Goal: Task Accomplishment & Management: Use online tool/utility

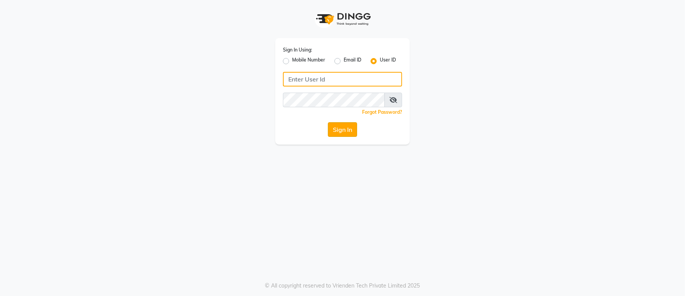
type input "mynailstudio"
click at [333, 122] on button "Sign In" at bounding box center [342, 129] width 29 height 15
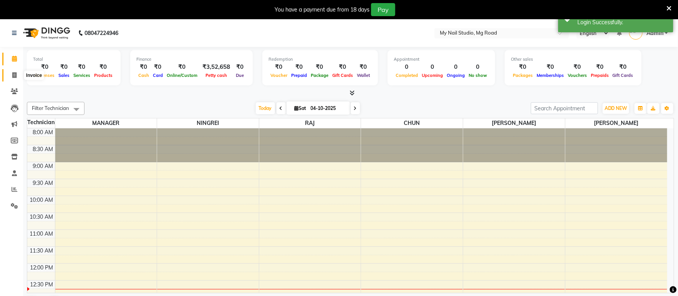
click at [13, 73] on icon at bounding box center [14, 75] width 4 height 6
select select "6915"
select select "service"
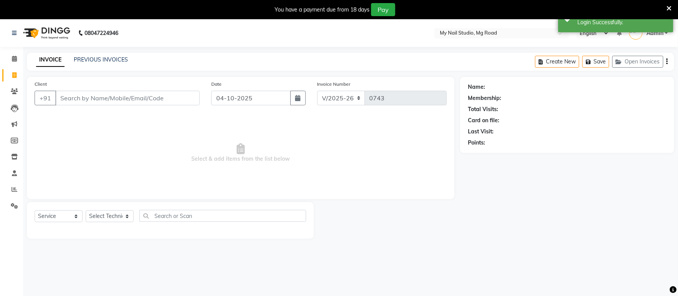
drag, startPoint x: 103, startPoint y: 100, endPoint x: 103, endPoint y: 95, distance: 4.6
click at [103, 95] on input "Client" at bounding box center [127, 98] width 145 height 15
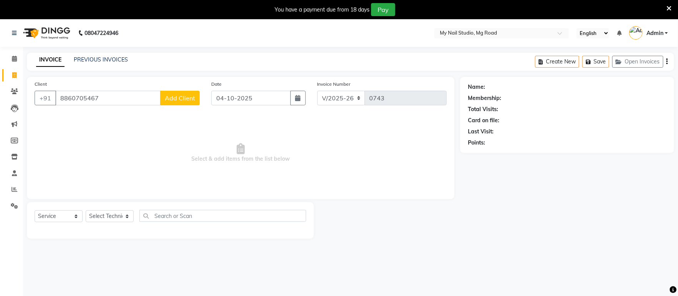
type input "8860705467"
click at [179, 99] on span "Add Client" at bounding box center [180, 98] width 30 height 8
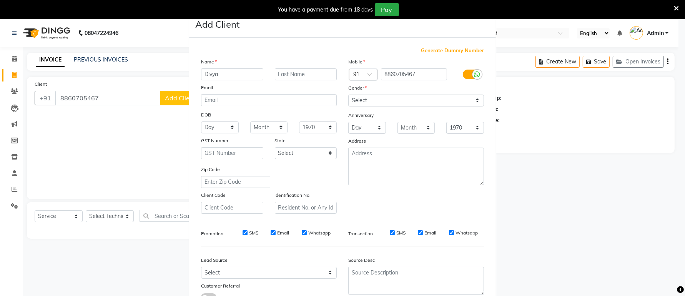
type input "Divya"
click at [354, 89] on label "Gender" at bounding box center [357, 88] width 18 height 7
click at [358, 99] on select "Select [DEMOGRAPHIC_DATA] [DEMOGRAPHIC_DATA] Other Prefer Not To Say" at bounding box center [416, 101] width 136 height 12
select select "[DEMOGRAPHIC_DATA]"
click at [348, 95] on select "Select [DEMOGRAPHIC_DATA] [DEMOGRAPHIC_DATA] Other Prefer Not To Say" at bounding box center [416, 101] width 136 height 12
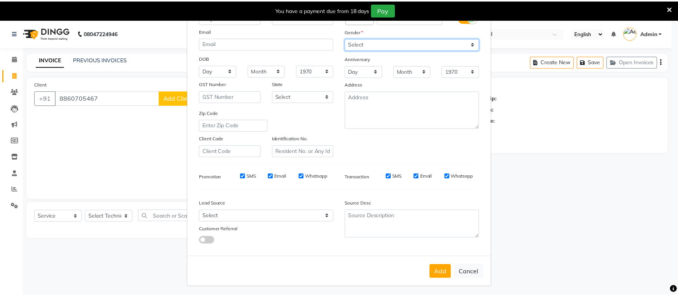
scroll to position [59, 0]
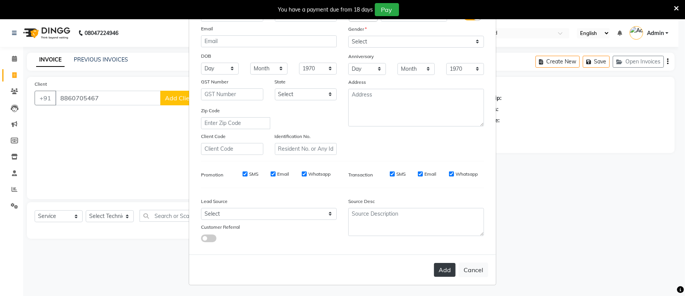
click at [441, 266] on button "Add" at bounding box center [445, 270] width 22 height 14
select select
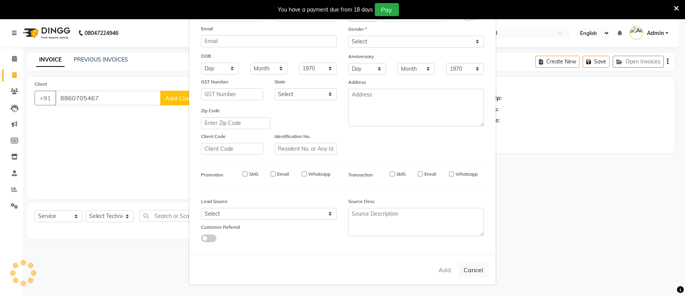
select select
checkbox input "false"
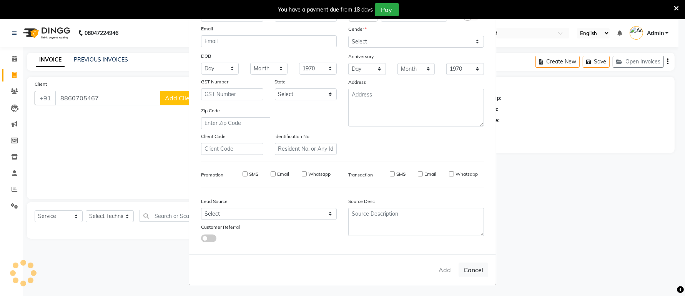
checkbox input "false"
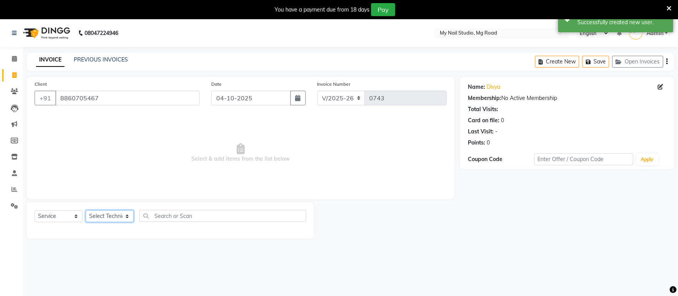
click at [95, 217] on select "Select Technician [PERSON_NAME] [PERSON_NAME] MANAGER [PERSON_NAME]" at bounding box center [110, 216] width 48 height 12
select select "58164"
click at [86, 211] on select "Select Technician [PERSON_NAME] [PERSON_NAME] MANAGER [PERSON_NAME]" at bounding box center [110, 216] width 48 height 12
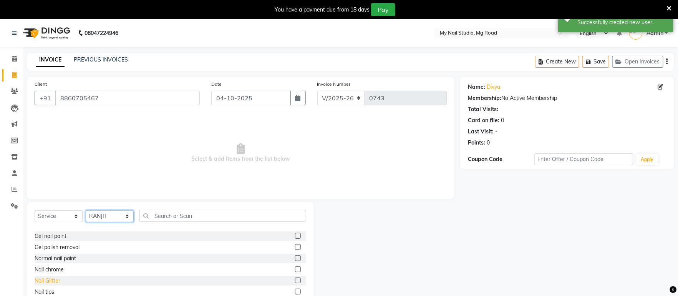
scroll to position [43, 0]
click at [58, 256] on div "Gel nail paint" at bounding box center [51, 257] width 32 height 8
checkbox input "false"
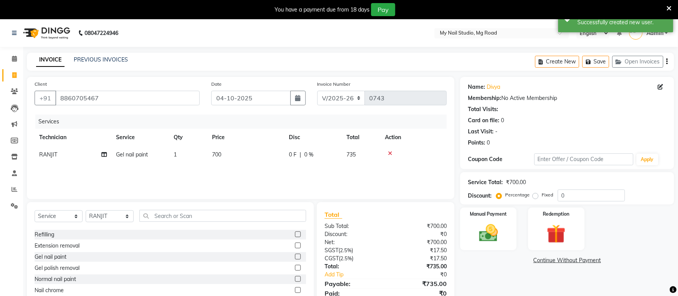
scroll to position [31, 0]
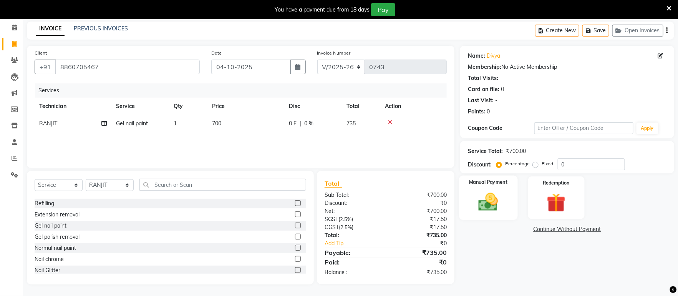
click at [491, 203] on img at bounding box center [489, 202] width 32 height 23
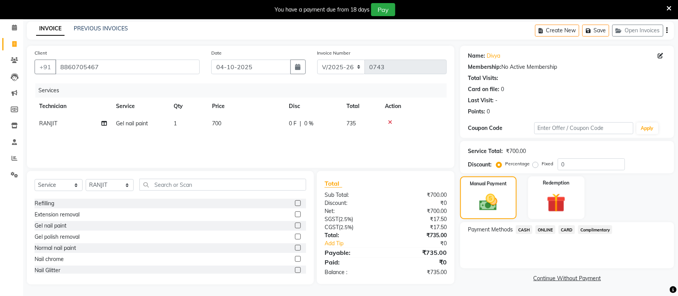
click at [546, 227] on span "ONLINE" at bounding box center [546, 229] width 20 height 9
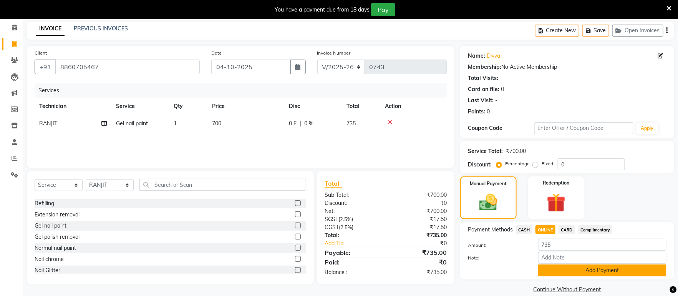
click at [560, 273] on button "Add Payment" at bounding box center [602, 270] width 128 height 12
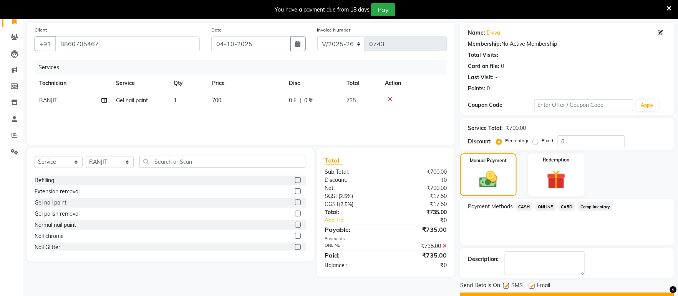
scroll to position [74, 0]
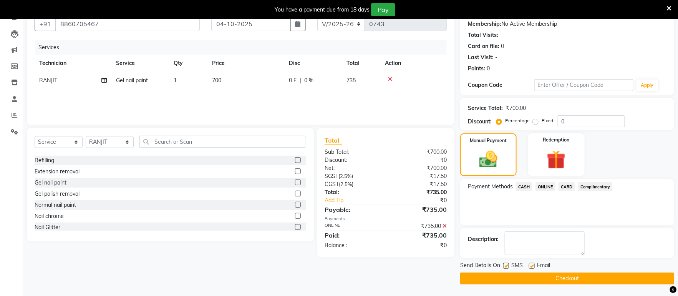
click at [519, 278] on button "Checkout" at bounding box center [567, 278] width 214 height 12
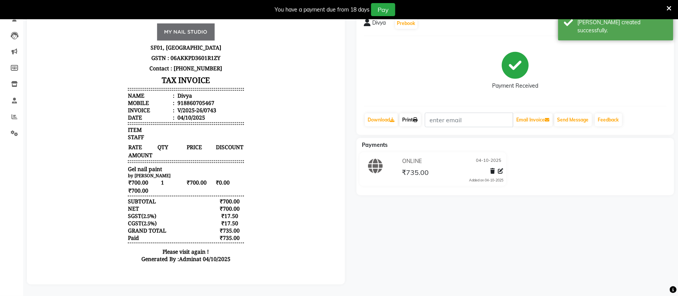
click at [409, 114] on link "Print" at bounding box center [411, 119] width 22 height 13
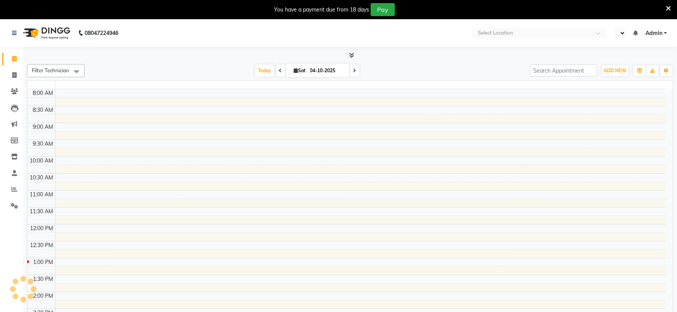
select select "en"
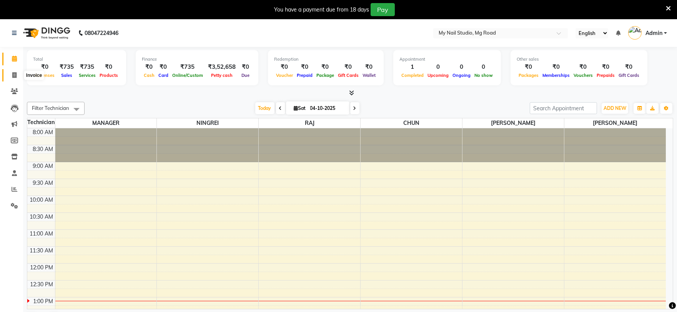
click at [11, 78] on span at bounding box center [14, 75] width 13 height 9
select select "service"
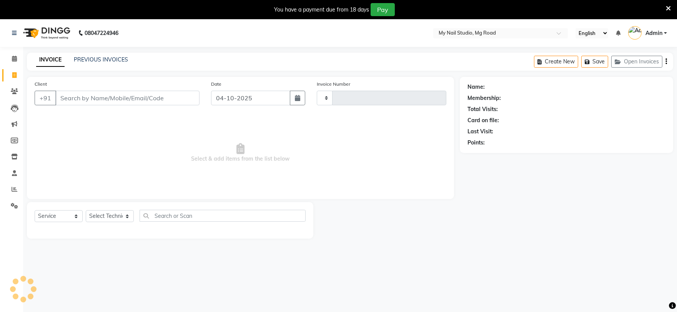
type input "0744"
select select "6915"
click at [119, 99] on input "Client" at bounding box center [127, 98] width 144 height 15
type input "9246219091"
click at [181, 95] on span "Add Client" at bounding box center [179, 98] width 30 height 8
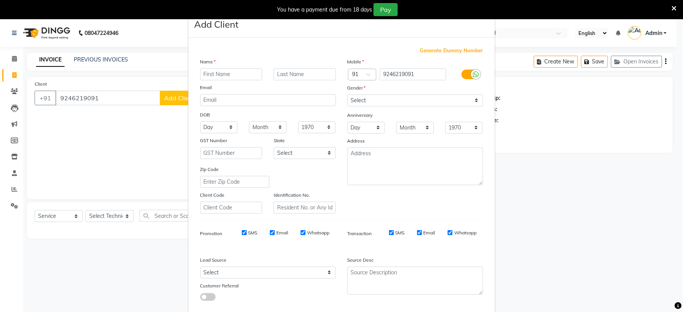
click at [204, 71] on input "text" at bounding box center [231, 74] width 62 height 12
type input "yashikha"
click at [475, 99] on select "Select [DEMOGRAPHIC_DATA] [DEMOGRAPHIC_DATA] Other Prefer Not To Say" at bounding box center [415, 101] width 136 height 12
select select "[DEMOGRAPHIC_DATA]"
click at [347, 95] on select "Select [DEMOGRAPHIC_DATA] [DEMOGRAPHIC_DATA] Other Prefer Not To Say" at bounding box center [415, 101] width 136 height 12
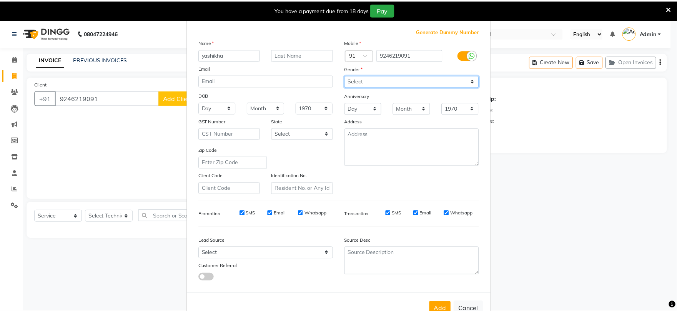
scroll to position [43, 0]
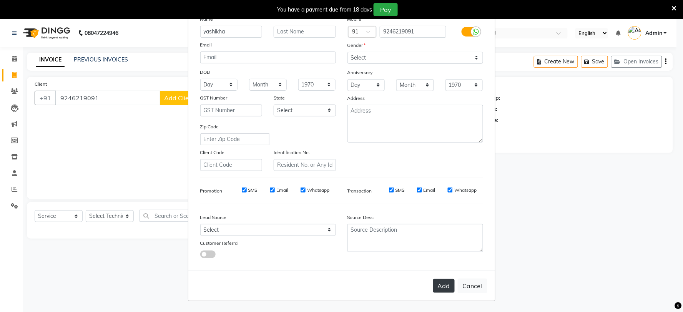
click at [449, 287] on button "Add" at bounding box center [444, 286] width 22 height 14
select select
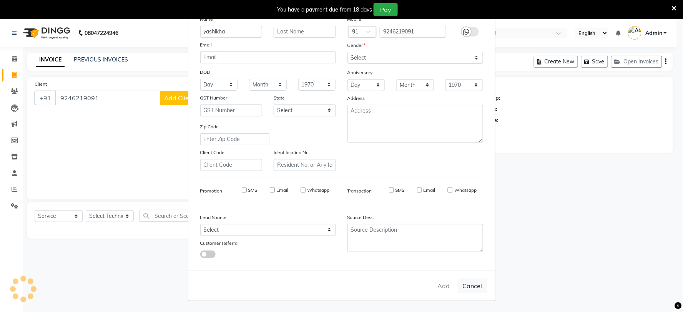
select select
checkbox input "false"
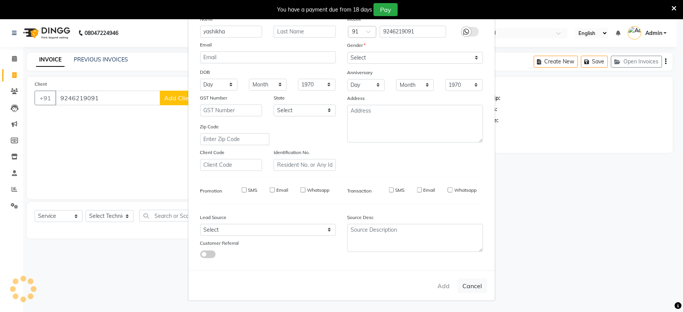
checkbox input "false"
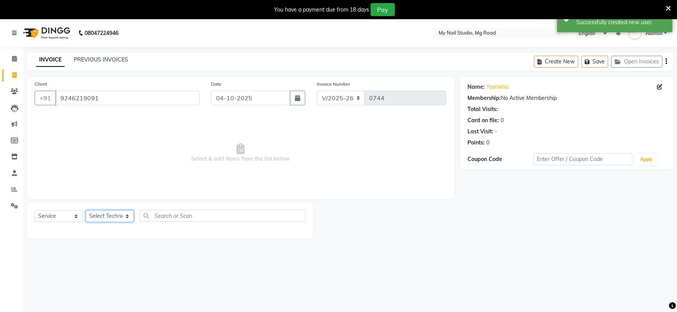
click at [128, 217] on select "Select Technician [PERSON_NAME] [PERSON_NAME] MANAGER [PERSON_NAME]" at bounding box center [110, 216] width 48 height 12
select select "88048"
click at [86, 211] on select "Select Technician [PERSON_NAME] [PERSON_NAME] MANAGER [PERSON_NAME]" at bounding box center [110, 216] width 48 height 12
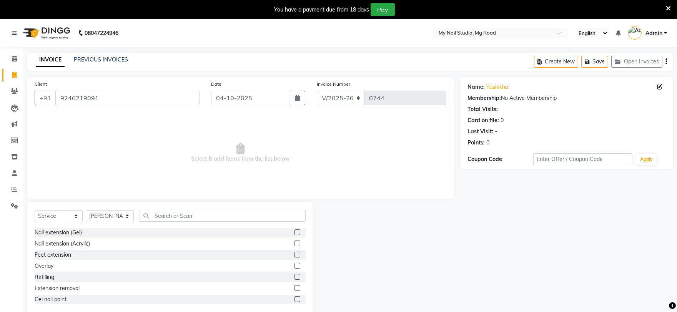
click at [294, 298] on label at bounding box center [297, 299] width 6 height 6
click at [294, 298] on input "checkbox" at bounding box center [296, 299] width 5 height 5
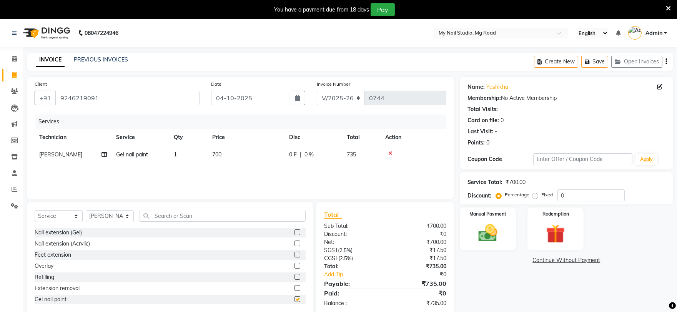
checkbox input "false"
click at [493, 233] on img at bounding box center [488, 233] width 32 height 23
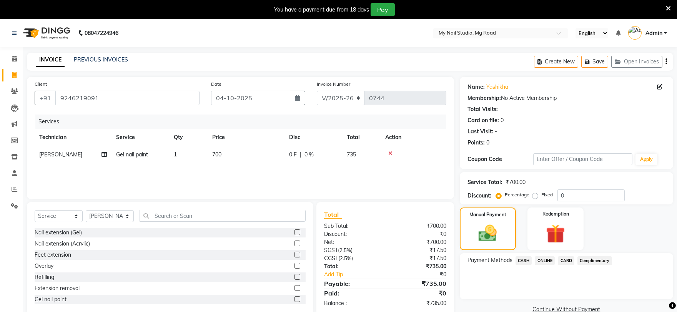
click at [566, 261] on span "CARD" at bounding box center [566, 260] width 17 height 9
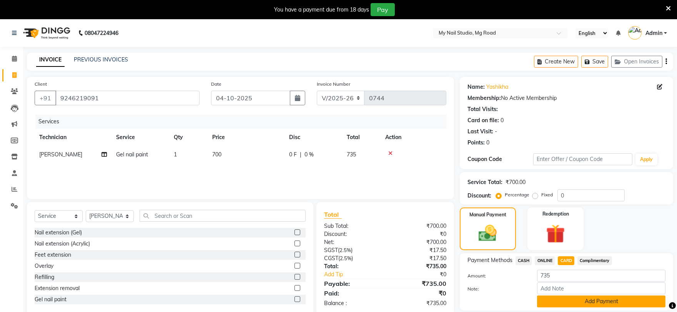
drag, startPoint x: 621, startPoint y: 302, endPoint x: 621, endPoint y: 297, distance: 5.0
click at [621, 301] on button "Add Payment" at bounding box center [601, 302] width 128 height 12
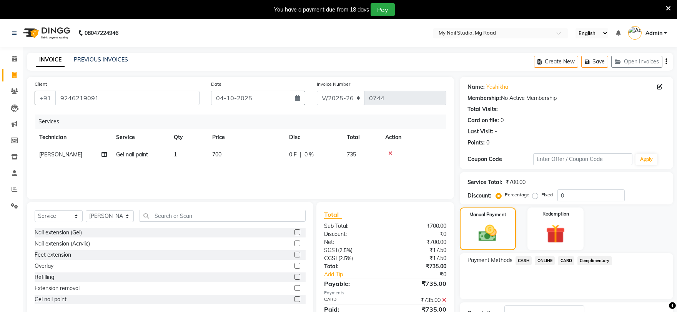
scroll to position [58, 0]
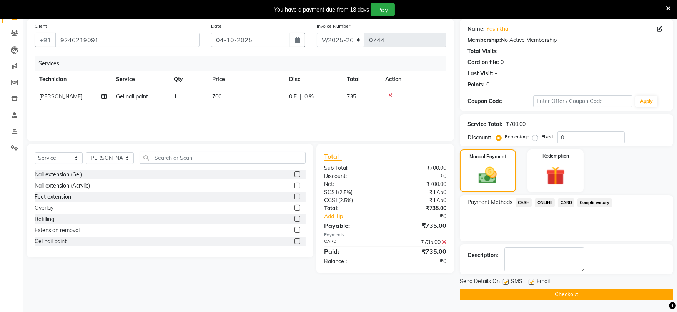
click at [556, 294] on button "Checkout" at bounding box center [566, 295] width 213 height 12
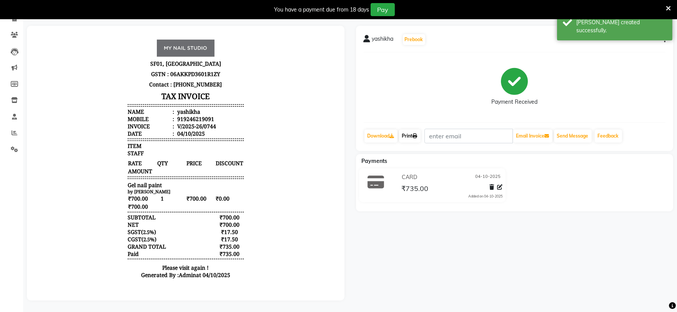
click at [406, 137] on link "Print" at bounding box center [410, 136] width 22 height 13
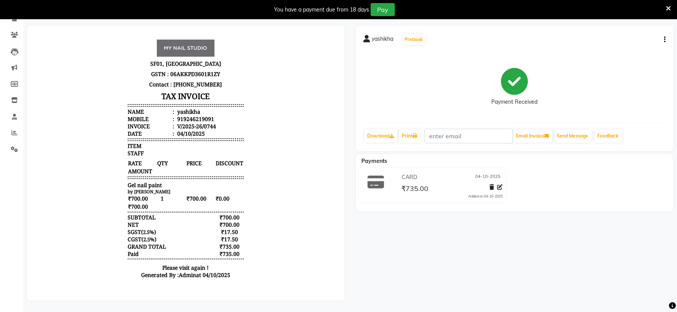
select select "service"
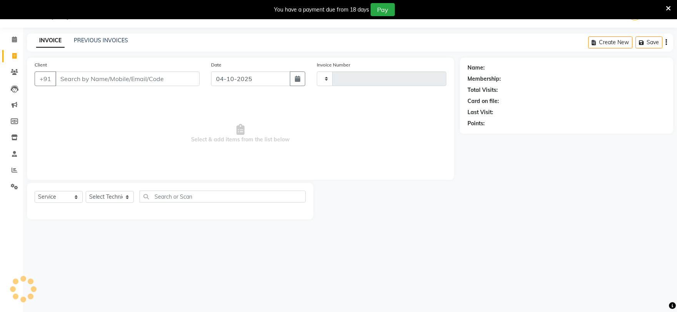
scroll to position [19, 0]
type input "0745"
select select "6915"
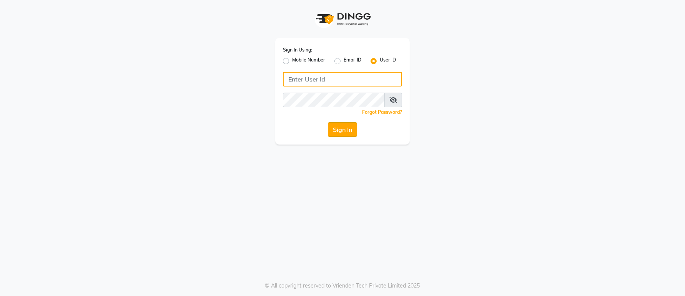
type input "mynailstudio"
click at [343, 125] on button "Sign In" at bounding box center [342, 129] width 29 height 15
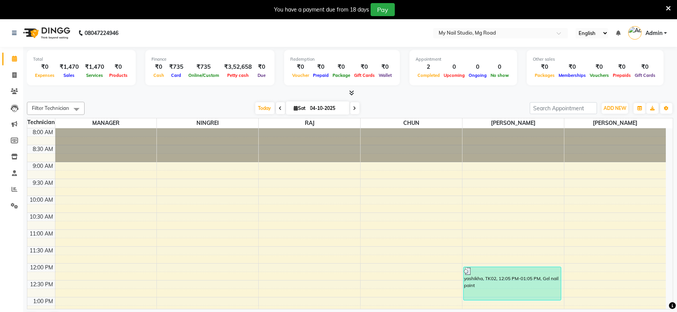
click at [664, 8] on div "You have a payment due from 18 days Pay" at bounding box center [334, 9] width 663 height 13
click at [667, 6] on icon at bounding box center [668, 8] width 5 height 7
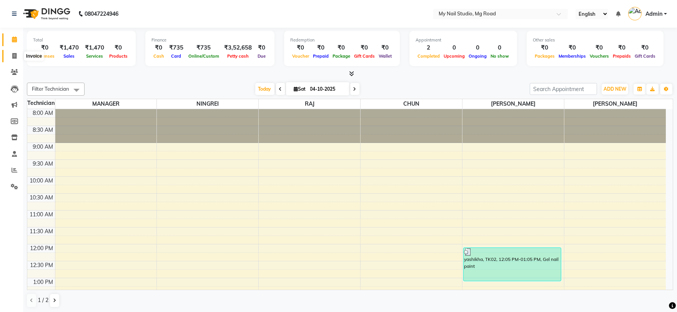
click at [12, 54] on icon at bounding box center [14, 56] width 4 height 6
select select "service"
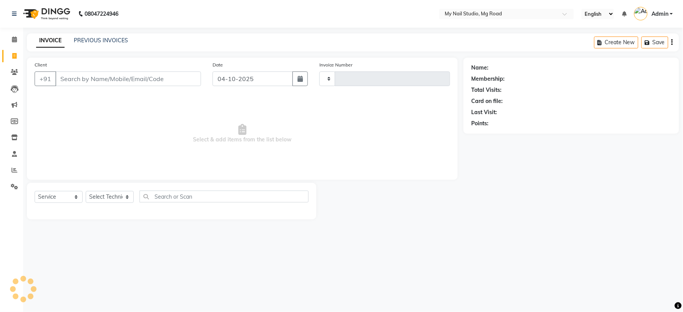
type input "0745"
select select "6915"
click at [87, 39] on link "PREVIOUS INVOICES" at bounding box center [101, 40] width 54 height 7
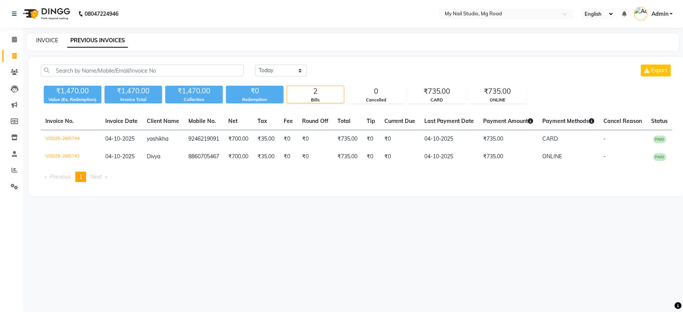
click at [45, 39] on link "INVOICE" at bounding box center [47, 40] width 22 height 7
select select "service"
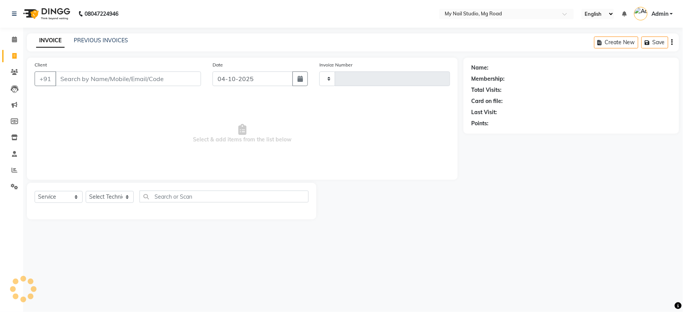
type input "0745"
select select "6915"
